Goal: Task Accomplishment & Management: Use online tool/utility

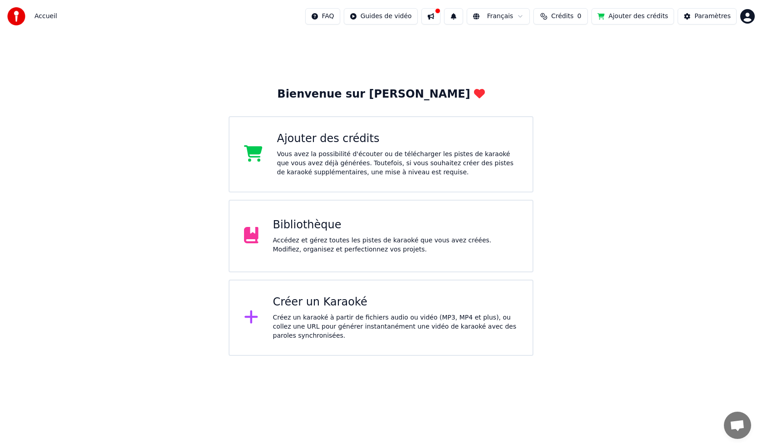
click at [302, 309] on div "Créer un Karaoké" at bounding box center [395, 302] width 245 height 15
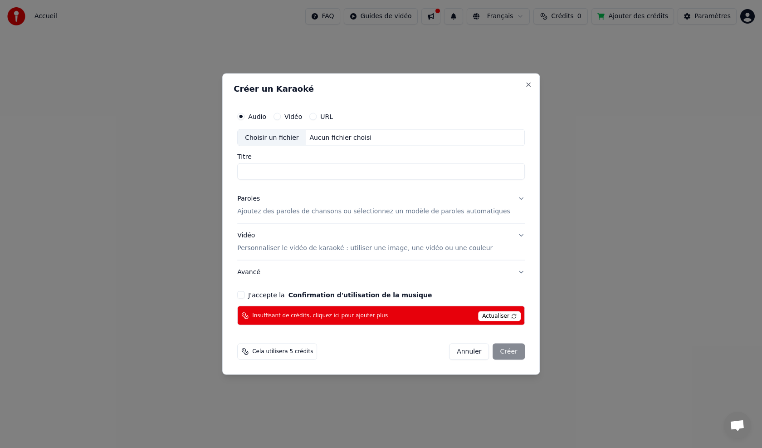
click at [302, 118] on label "Vidéo" at bounding box center [293, 116] width 18 height 6
click at [281, 118] on button "Vidéo" at bounding box center [277, 116] width 7 height 7
click at [266, 118] on label "Audio" at bounding box center [257, 116] width 18 height 6
click at [245, 118] on button "Audio" at bounding box center [240, 116] width 7 height 7
click at [300, 117] on label "Vidéo" at bounding box center [293, 116] width 18 height 6
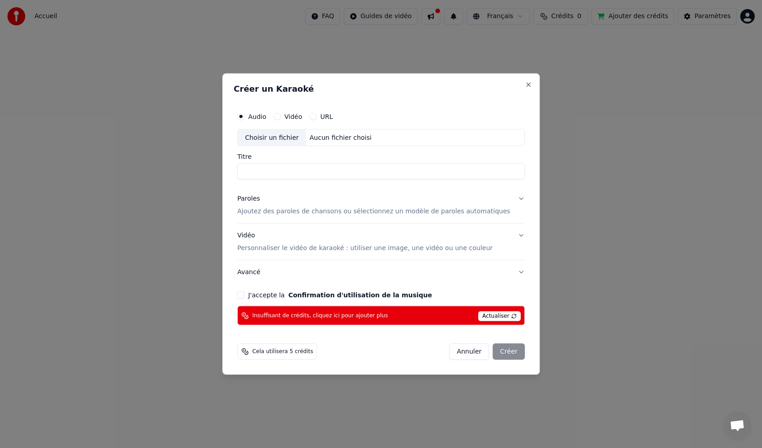
click at [281, 117] on button "Vidéo" at bounding box center [277, 116] width 7 height 7
click at [351, 138] on div "Aucun fichier choisi" at bounding box center [340, 137] width 69 height 9
click at [260, 118] on div "Audio" at bounding box center [251, 116] width 29 height 7
click at [266, 118] on label "Audio" at bounding box center [257, 116] width 18 height 6
click at [245, 118] on button "Audio" at bounding box center [240, 116] width 7 height 7
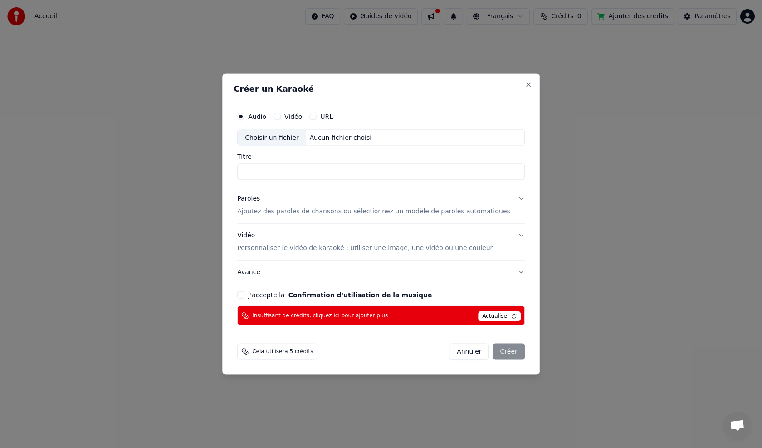
click at [372, 138] on div "Aucun fichier choisi" at bounding box center [340, 137] width 69 height 9
click at [323, 139] on div "Aucun fichier choisi" at bounding box center [350, 137] width 69 height 9
type input "**********"
click at [286, 210] on p "Ajoutez des paroles de chansons ou sélectionnez un modèle de paroles automatiqu…" at bounding box center [373, 211] width 273 height 9
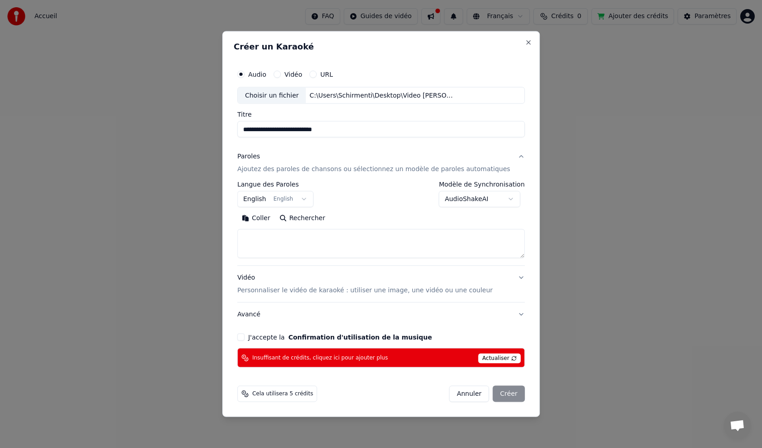
click at [272, 218] on button "Coller" at bounding box center [256, 218] width 38 height 15
click at [399, 289] on p "Personnaliser le vidéo de karaoké : utiliser une image, une vidéo ou une couleur" at bounding box center [364, 290] width 255 height 9
type textarea "**********"
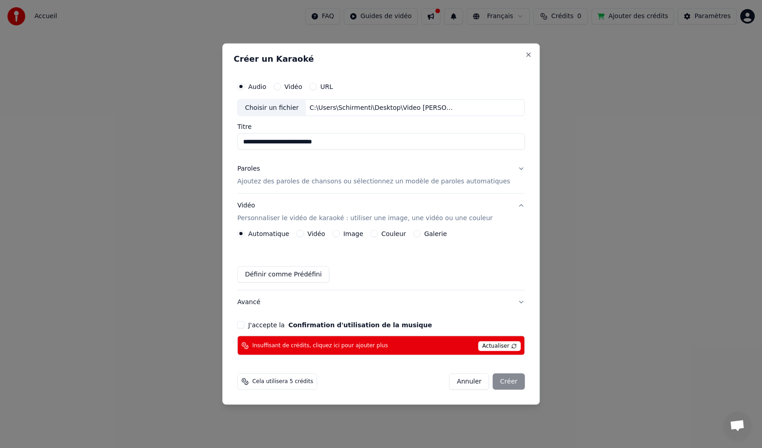
click at [362, 235] on label "Image" at bounding box center [353, 233] width 20 height 6
click at [340, 235] on button "Image" at bounding box center [336, 233] width 7 height 7
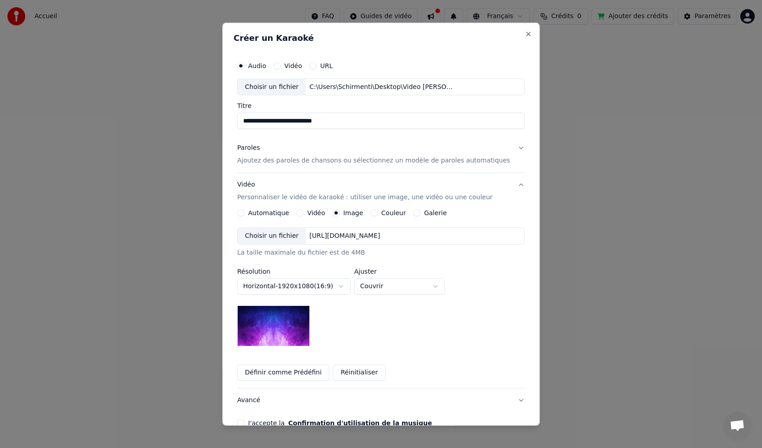
scroll to position [45, 0]
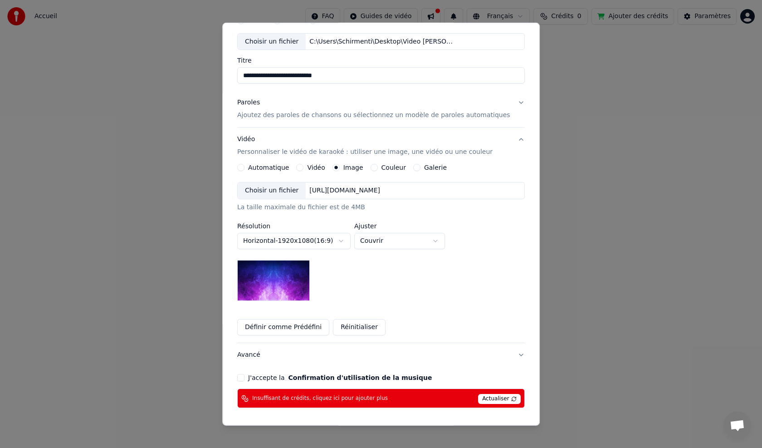
click at [292, 288] on img at bounding box center [273, 280] width 73 height 41
click at [261, 381] on label "J'accepte la Confirmation d'utilisation de la musique" at bounding box center [340, 377] width 184 height 6
click at [245, 381] on button "J'accepte la Confirmation d'utilisation de la musique" at bounding box center [240, 377] width 7 height 7
click at [478, 396] on span "Actualiser" at bounding box center [499, 399] width 43 height 10
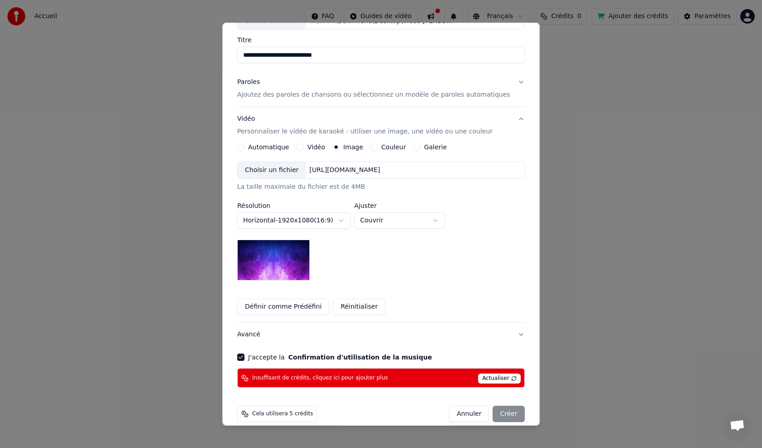
scroll to position [77, 0]
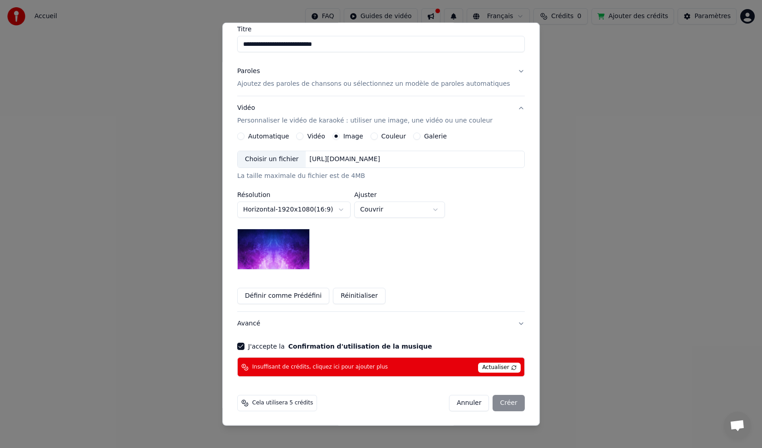
click at [485, 367] on span "Actualiser" at bounding box center [499, 367] width 43 height 10
